Goal: Task Accomplishment & Management: Manage account settings

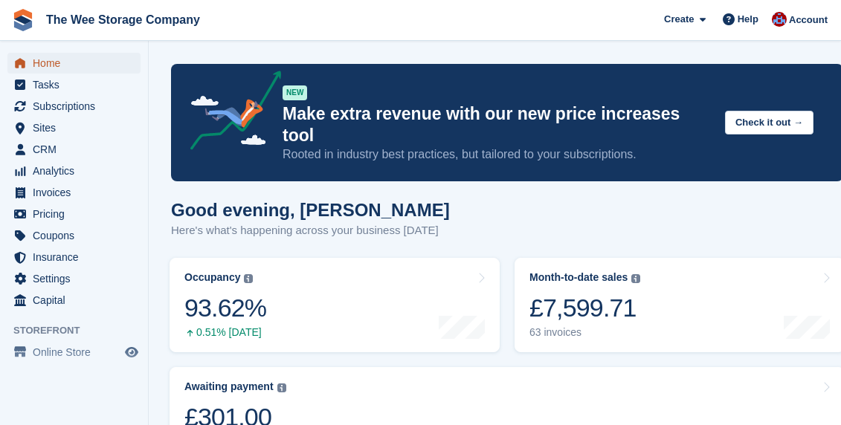
click at [68, 59] on span "Home" at bounding box center [77, 63] width 89 height 21
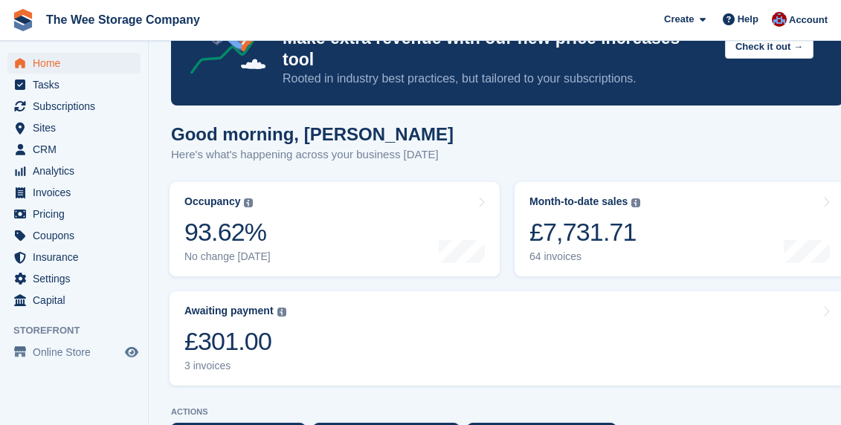
scroll to position [90, 0]
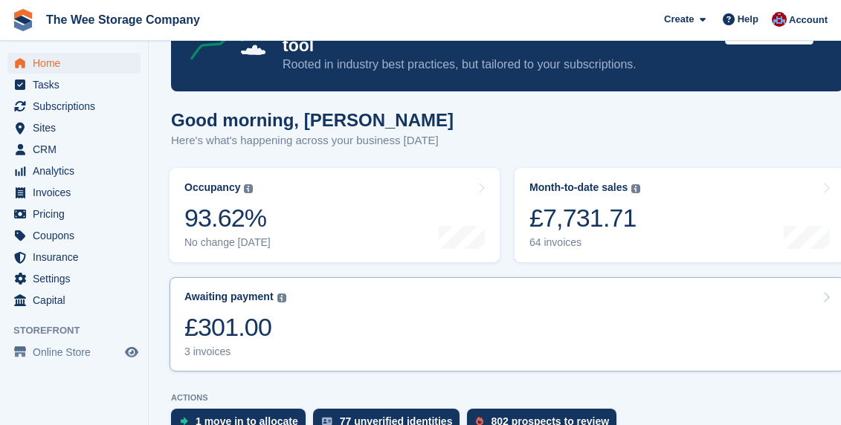
click at [312, 316] on link "Awaiting payment The total outstanding balance on all open invoices. £301.00 3 …" at bounding box center [507, 324] width 675 height 94
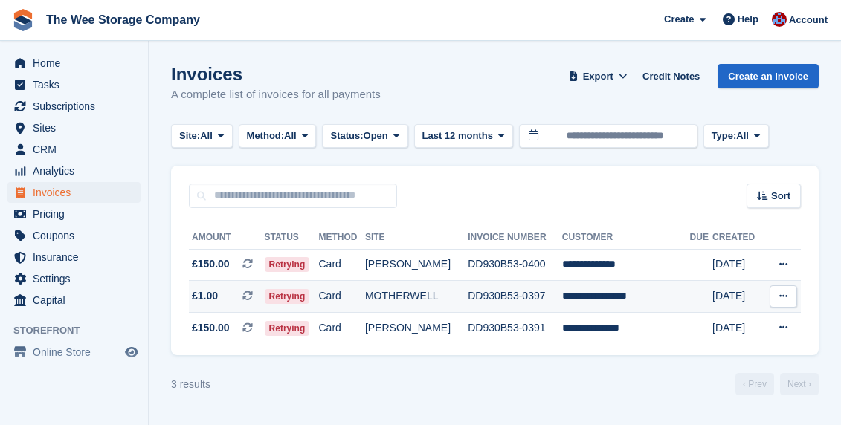
click at [405, 291] on td "MOTHERWELL" at bounding box center [416, 297] width 103 height 32
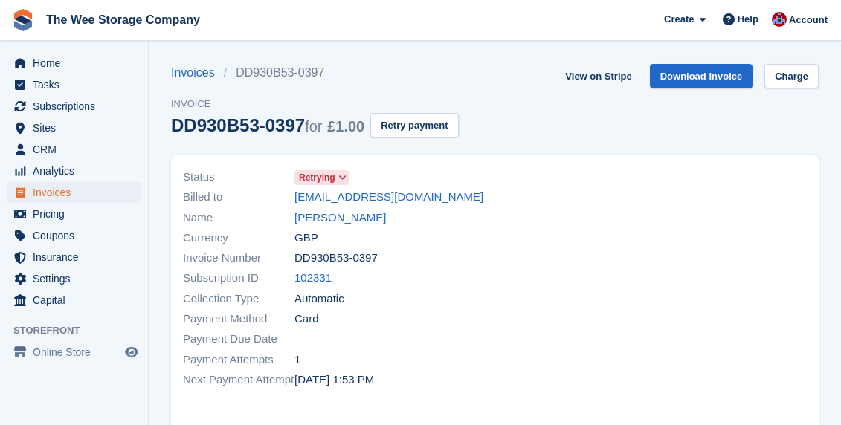
click at [347, 176] on icon at bounding box center [342, 177] width 8 height 9
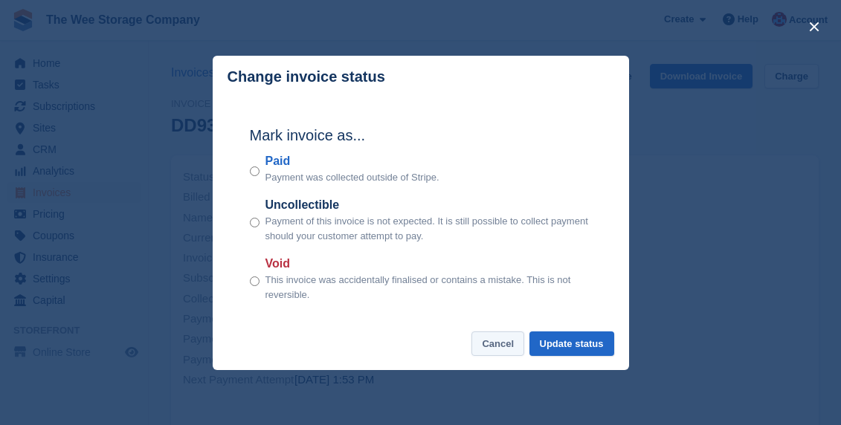
click at [498, 347] on button "Cancel" at bounding box center [497, 344] width 53 height 25
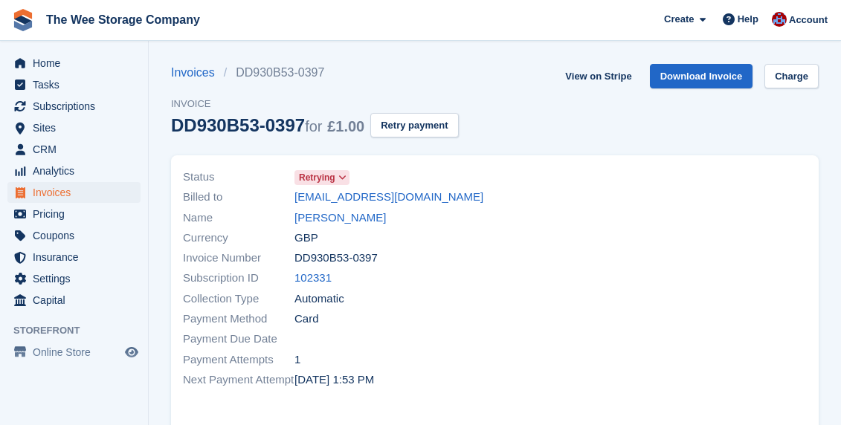
click at [799, 61] on section "Invoices DD930B53-0397 Invoice DD930B53-0397 for £1.00 Retry payment View on St…" at bounding box center [495, 407] width 692 height 814
click at [799, 75] on link "Charge" at bounding box center [792, 76] width 54 height 25
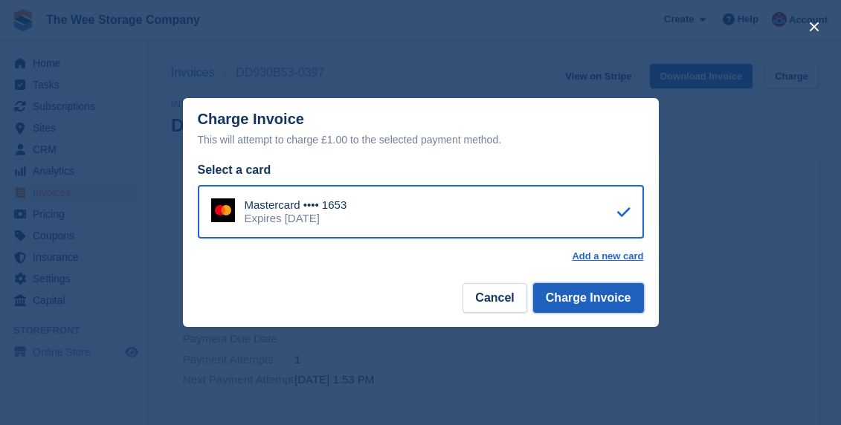
click at [564, 303] on button "Charge Invoice" at bounding box center [588, 298] width 111 height 30
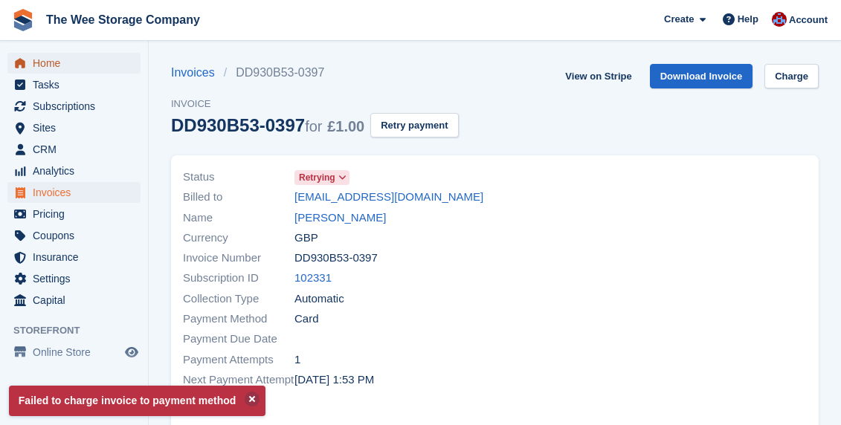
click at [53, 59] on span "Home" at bounding box center [77, 63] width 89 height 21
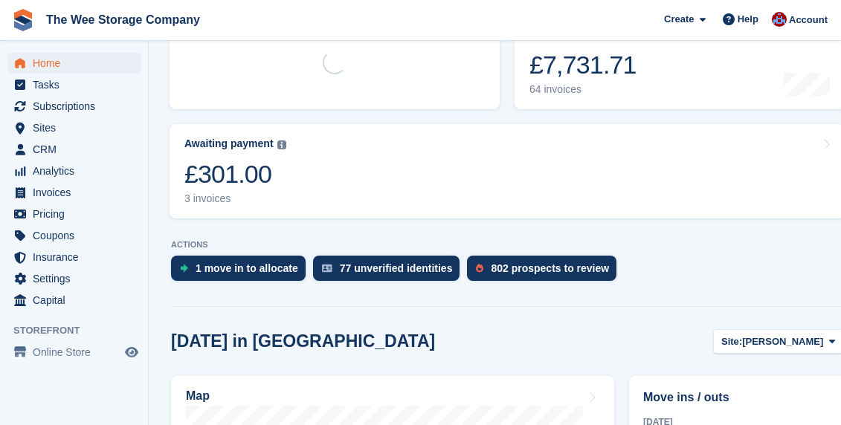
scroll to position [248, 0]
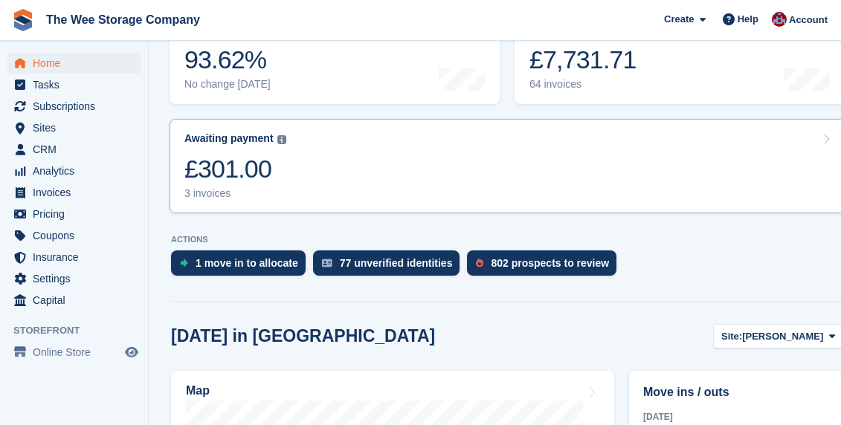
click at [322, 169] on link "Awaiting payment The total outstanding balance on all open invoices. £301.00 3 …" at bounding box center [507, 166] width 675 height 94
click at [348, 141] on link "Awaiting payment The total outstanding balance on all open invoices. £301.00 3 …" at bounding box center [507, 166] width 675 height 94
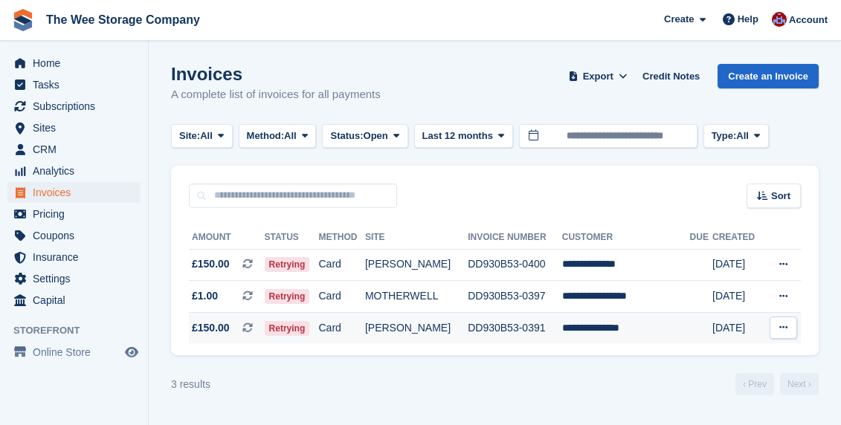
click at [437, 326] on td "[PERSON_NAME]" at bounding box center [416, 327] width 103 height 31
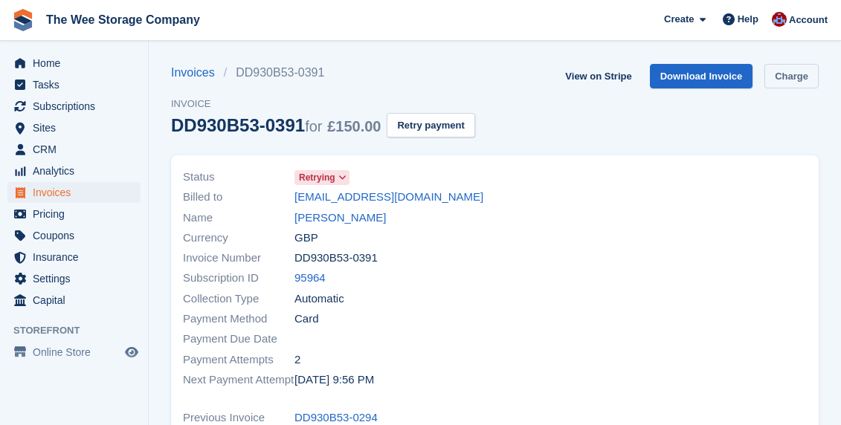
click at [785, 83] on link "Charge" at bounding box center [792, 76] width 54 height 25
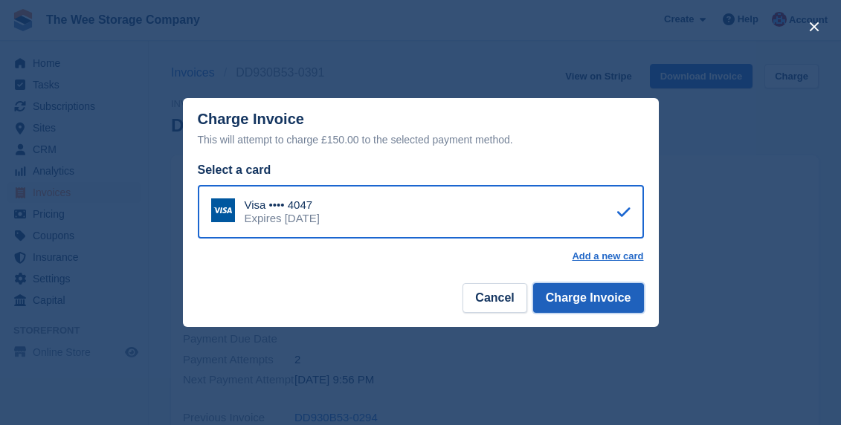
click at [600, 300] on button "Charge Invoice" at bounding box center [588, 298] width 111 height 30
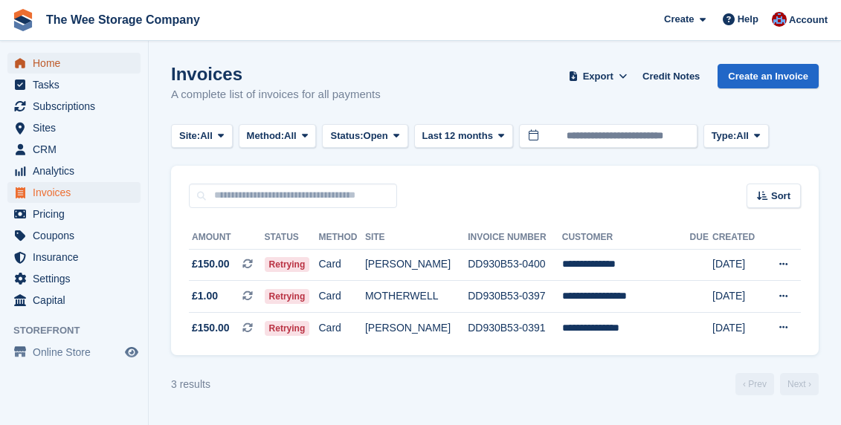
click at [39, 66] on span "Home" at bounding box center [77, 63] width 89 height 21
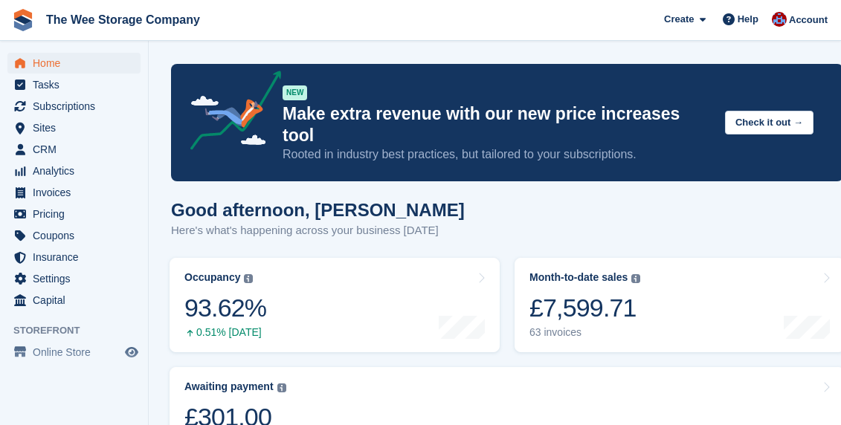
scroll to position [507, 0]
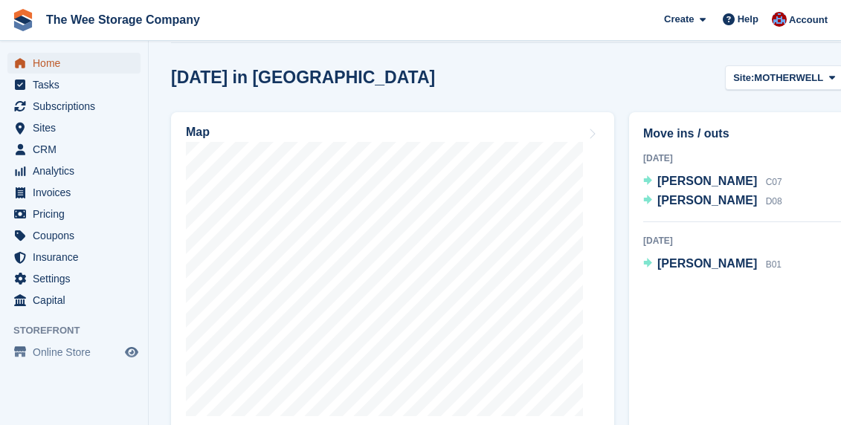
click at [52, 63] on span "Home" at bounding box center [77, 63] width 89 height 21
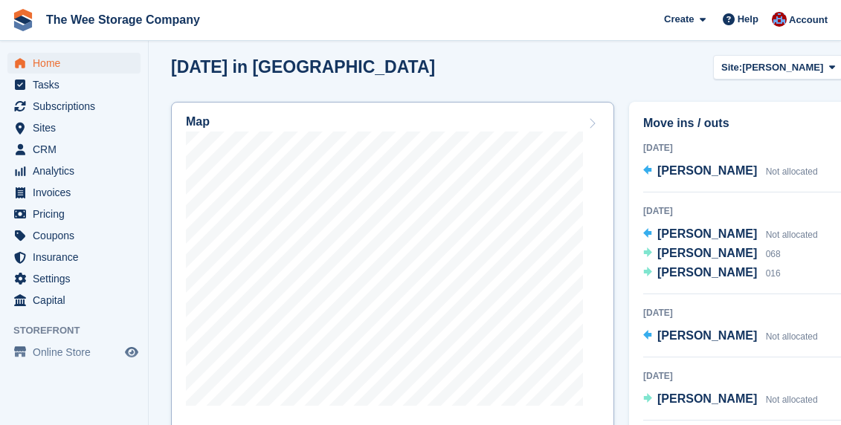
scroll to position [547, 0]
